Goal: Transaction & Acquisition: Purchase product/service

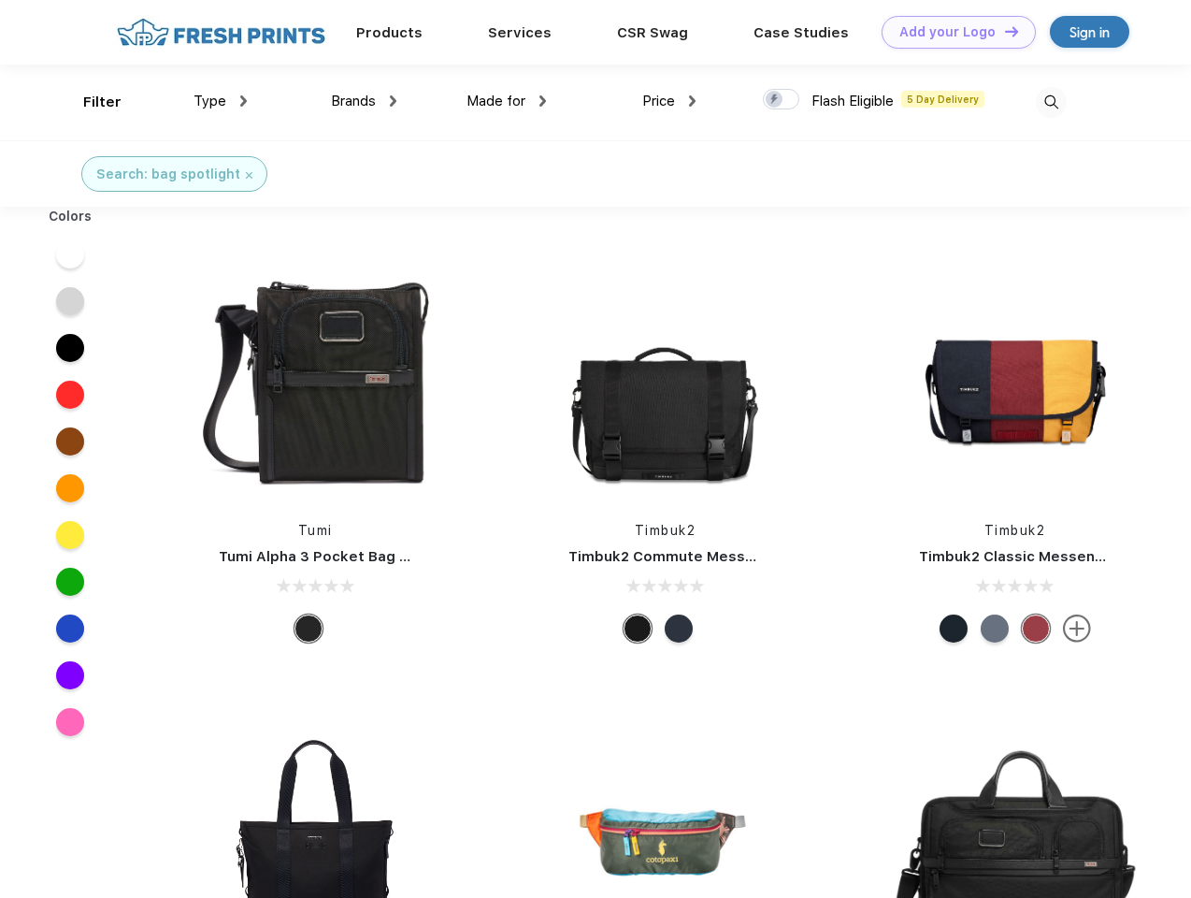
scroll to position [1, 0]
click at [952, 32] on link "Add your Logo Design Tool" at bounding box center [959, 32] width 154 height 33
click at [0, 0] on div "Design Tool" at bounding box center [0, 0] width 0 height 0
click at [1003, 31] on link "Add your Logo Design Tool" at bounding box center [959, 32] width 154 height 33
click at [90, 102] on div "Filter" at bounding box center [102, 103] width 38 height 22
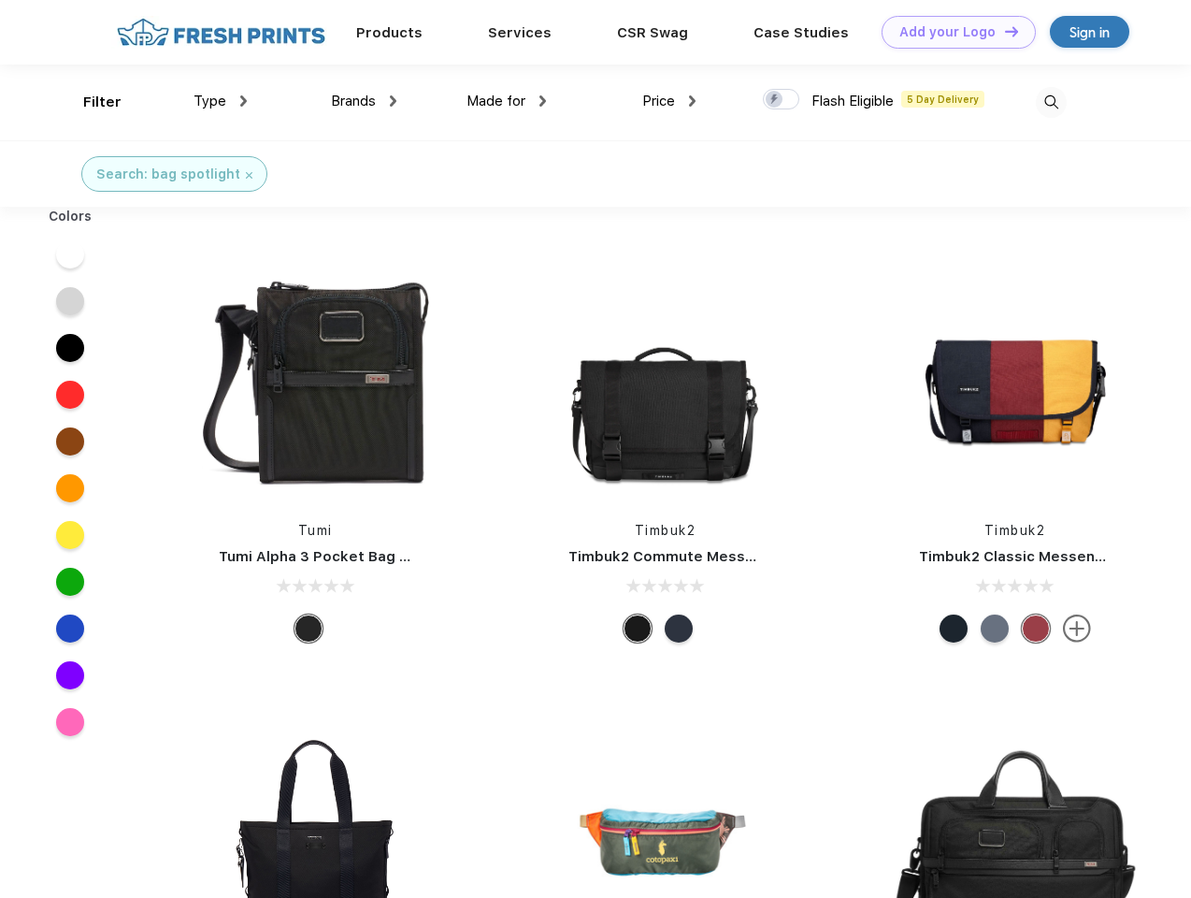
click at [221, 101] on span "Type" at bounding box center [210, 101] width 33 height 17
click at [364, 101] on span "Brands" at bounding box center [353, 101] width 45 height 17
click at [507, 101] on span "Made for" at bounding box center [496, 101] width 59 height 17
click at [670, 101] on span "Price" at bounding box center [658, 101] width 33 height 17
click at [782, 100] on div at bounding box center [781, 99] width 36 height 21
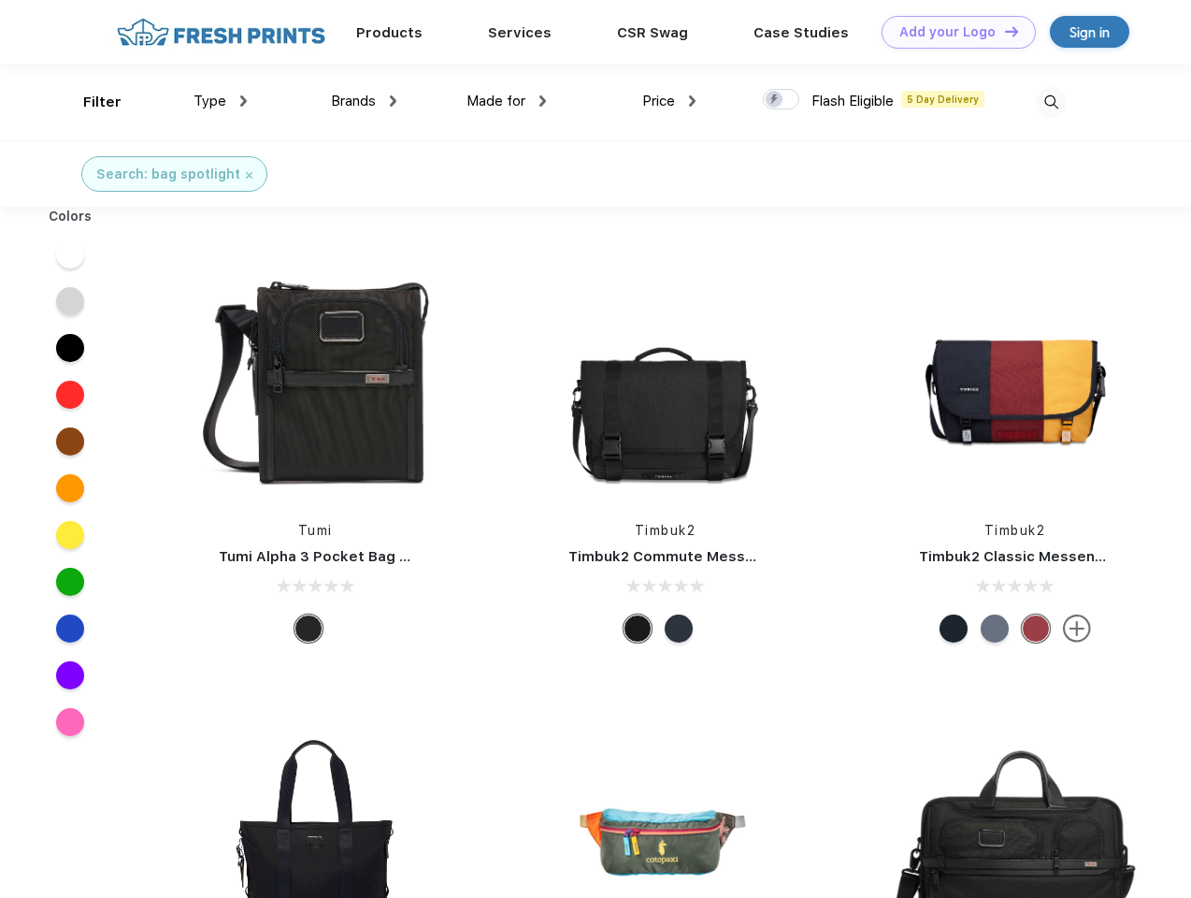
click at [775, 100] on input "checkbox" at bounding box center [769, 94] width 12 height 12
click at [1051, 102] on img at bounding box center [1051, 102] width 31 height 31
